Goal: Find specific page/section

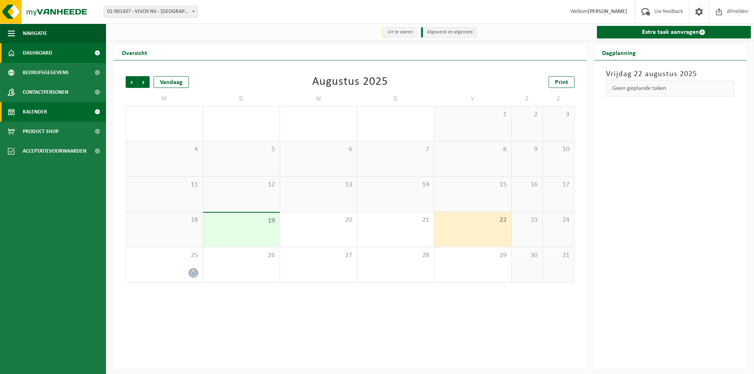
click at [33, 48] on span "Dashboard" at bounding box center [37, 53] width 29 height 20
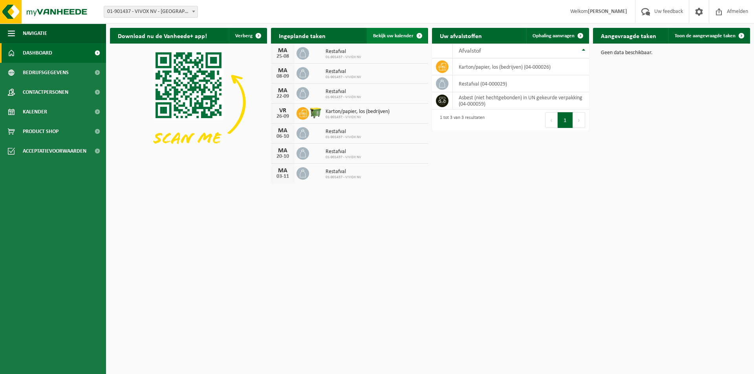
click at [389, 36] on span "Bekijk uw kalender" at bounding box center [393, 35] width 40 height 5
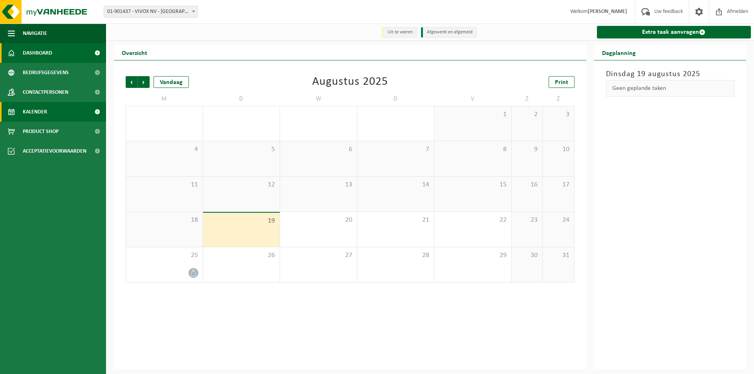
click at [33, 51] on span "Dashboard" at bounding box center [37, 53] width 29 height 20
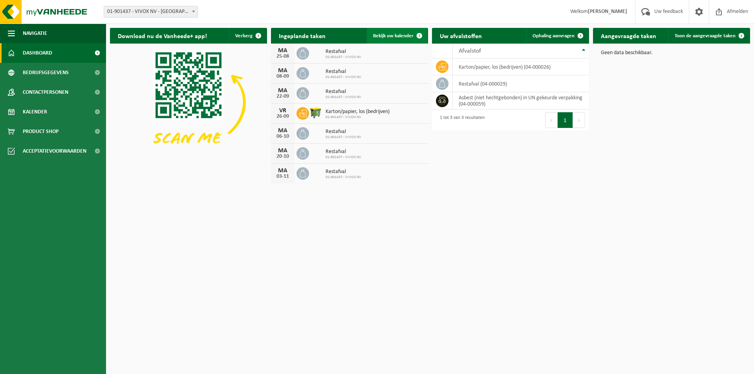
click at [397, 34] on span "Bekijk uw kalender" at bounding box center [393, 35] width 40 height 5
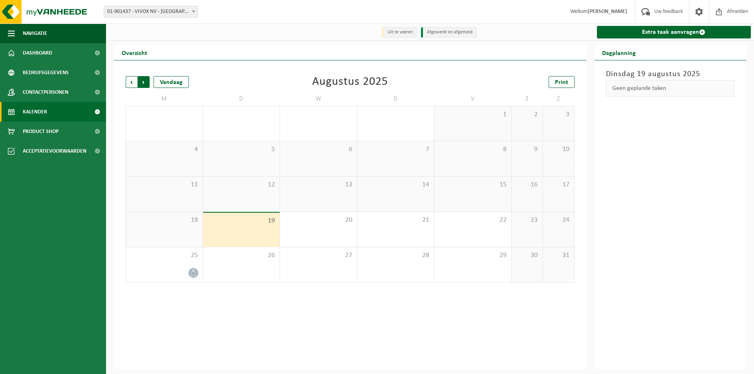
click at [130, 84] on span "Vorige" at bounding box center [132, 82] width 12 height 12
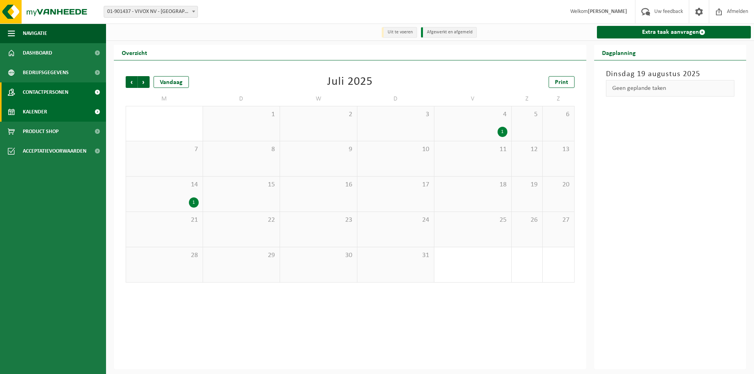
click at [44, 92] on span "Contactpersonen" at bounding box center [46, 92] width 46 height 20
